Goal: Find specific page/section: Find specific page/section

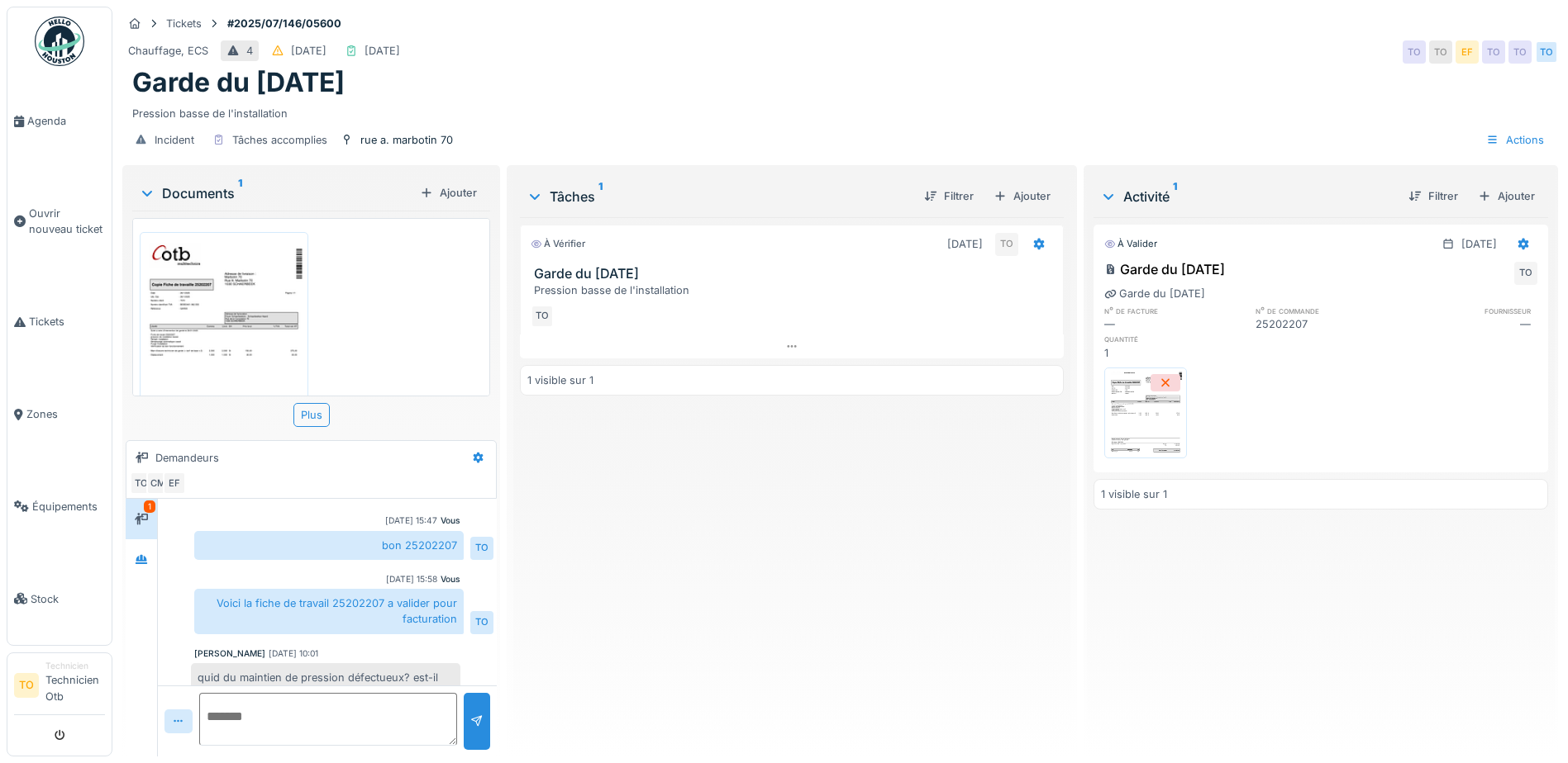
scroll to position [110, 0]
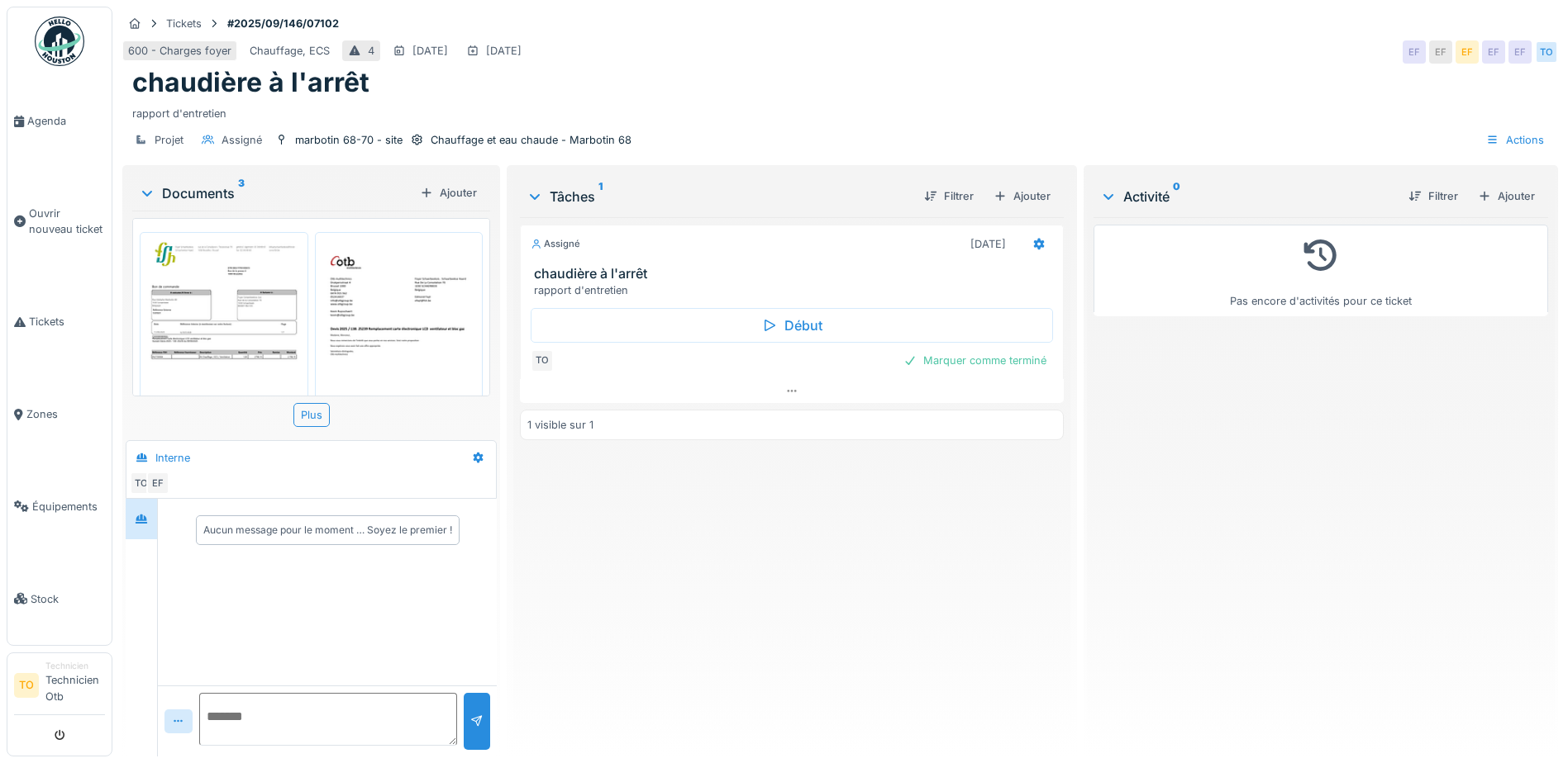
click at [1028, 112] on div "rapport d'entretien" at bounding box center [840, 110] width 1415 height 22
